Goal: Entertainment & Leisure: Consume media (video, audio)

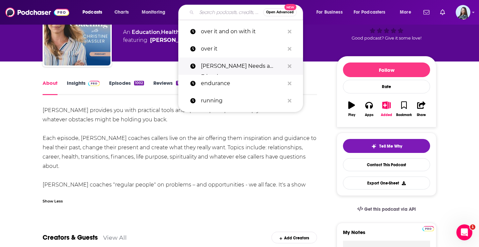
scroll to position [47, 0]
click at [219, 70] on p "[PERSON_NAME] Needs a Friend" at bounding box center [242, 66] width 83 height 17
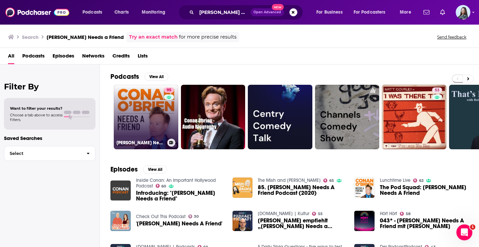
click at [161, 106] on link "95 [PERSON_NAME] Needs A Friend" at bounding box center [146, 117] width 65 height 65
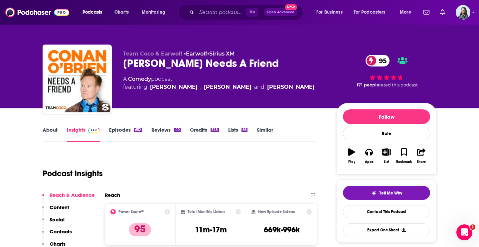
click at [53, 128] on link "About" at bounding box center [50, 134] width 15 height 15
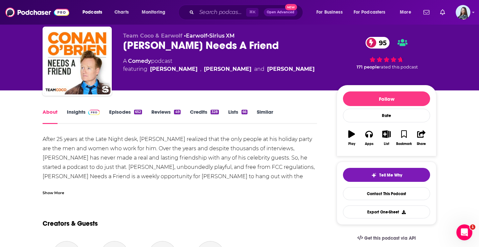
scroll to position [22, 0]
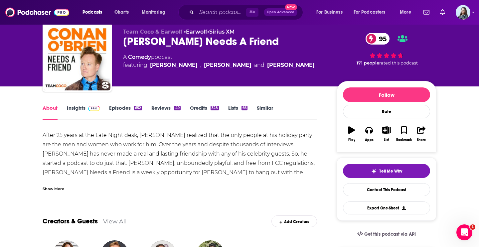
click at [55, 184] on div "Show More" at bounding box center [180, 186] width 274 height 11
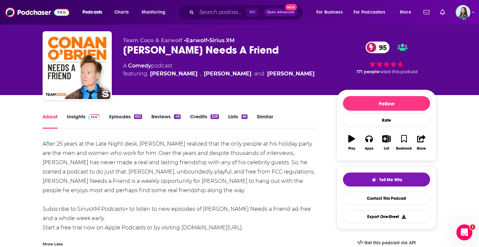
scroll to position [7, 0]
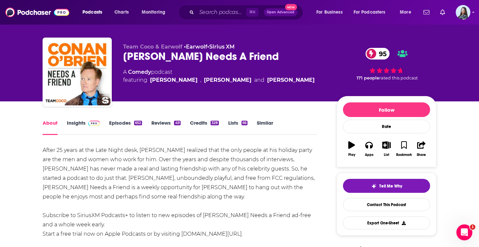
click at [78, 124] on link "Insights" at bounding box center [83, 127] width 33 height 15
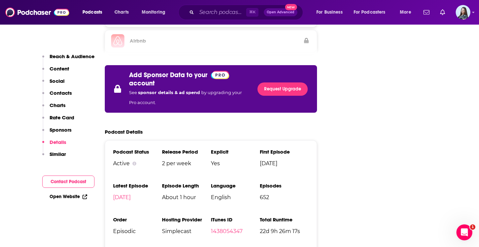
scroll to position [1291, 0]
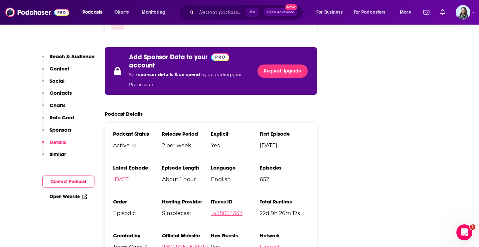
click at [230, 210] on link "1438054347" at bounding box center [227, 213] width 32 height 6
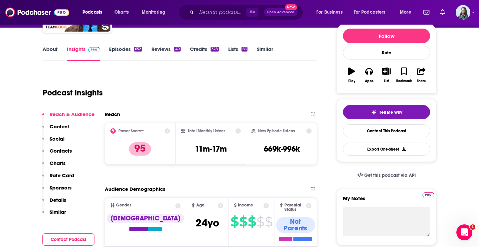
scroll to position [68, 0]
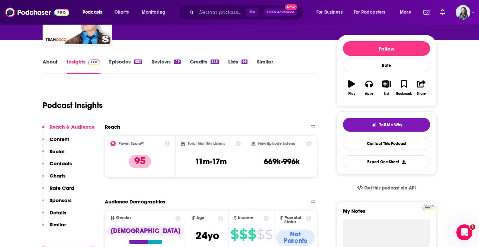
click at [123, 64] on link "Episodes 652" at bounding box center [125, 66] width 33 height 15
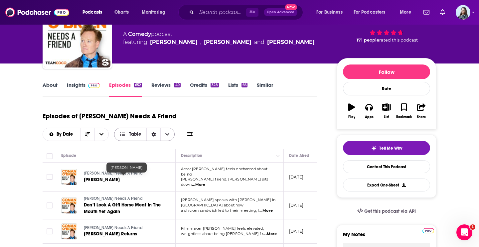
scroll to position [70, 0]
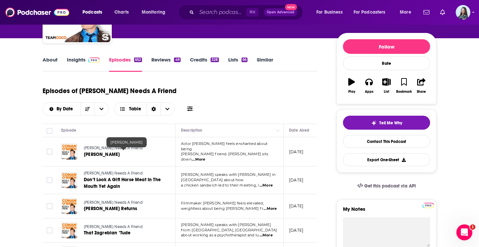
click at [109, 152] on span "[PERSON_NAME]" at bounding box center [102, 155] width 36 height 6
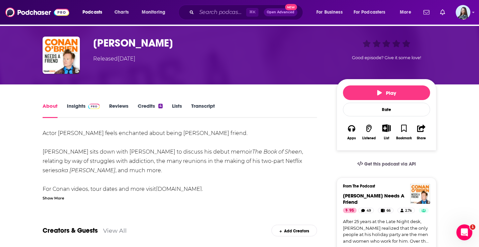
scroll to position [22, 0]
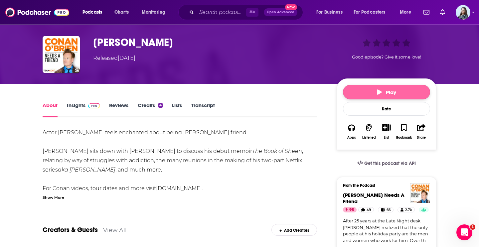
click at [390, 95] on span "Play" at bounding box center [386, 92] width 19 height 6
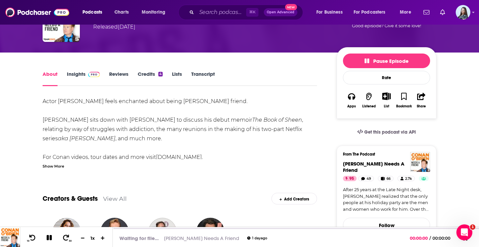
scroll to position [54, 0]
